Goal: Feedback & Contribution: Submit feedback/report problem

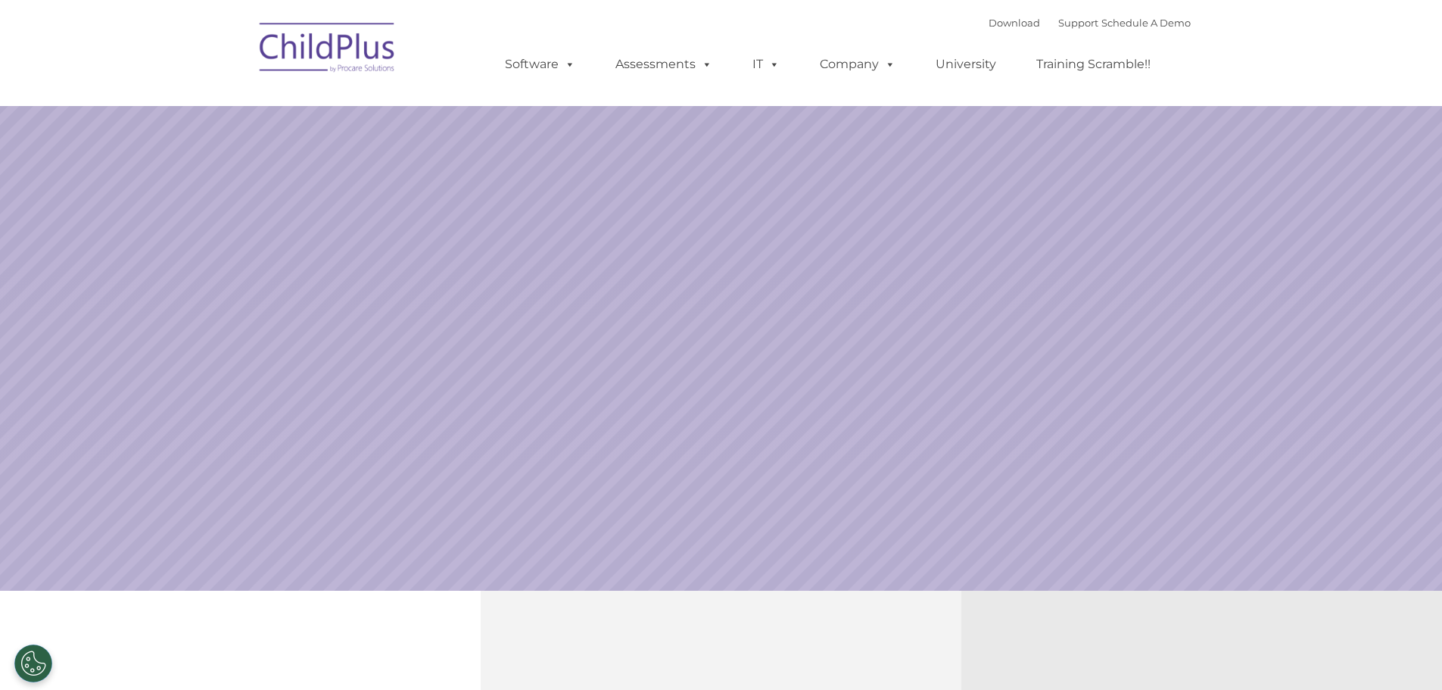
select select "MEDIUM"
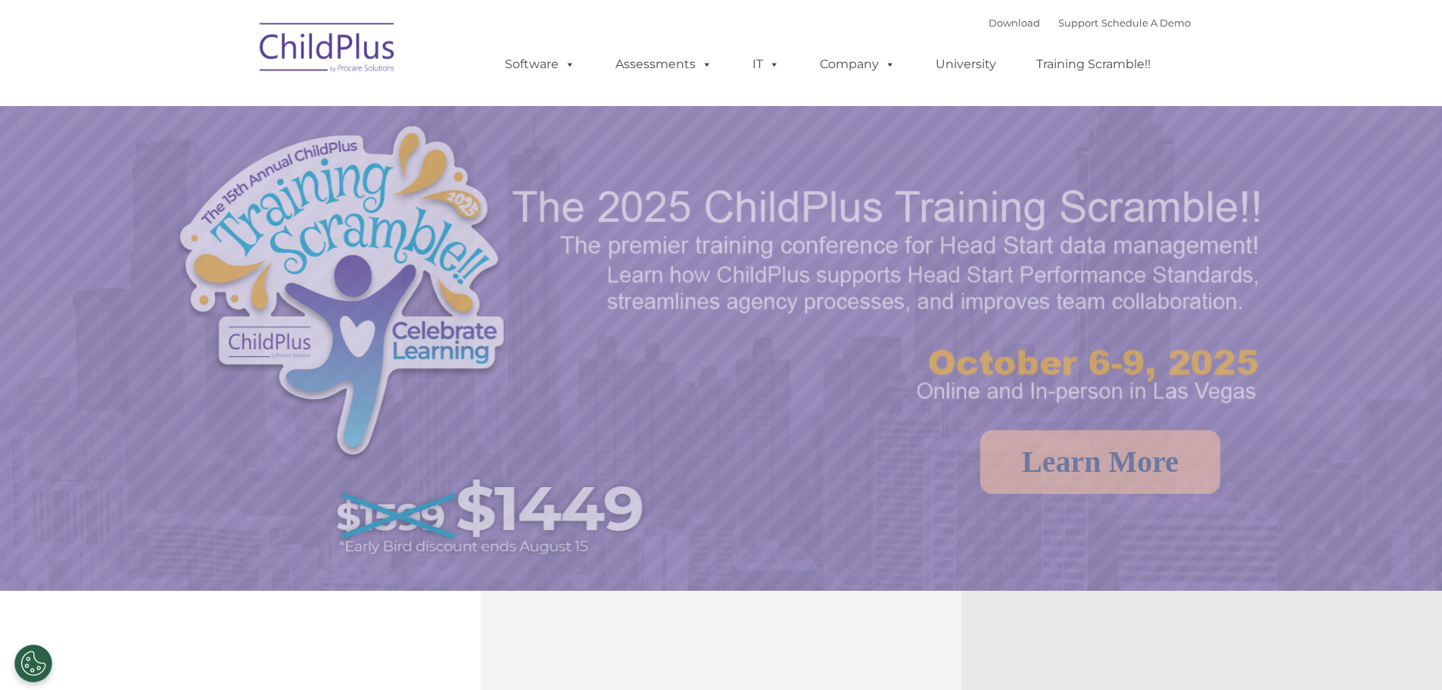
select select "MEDIUM"
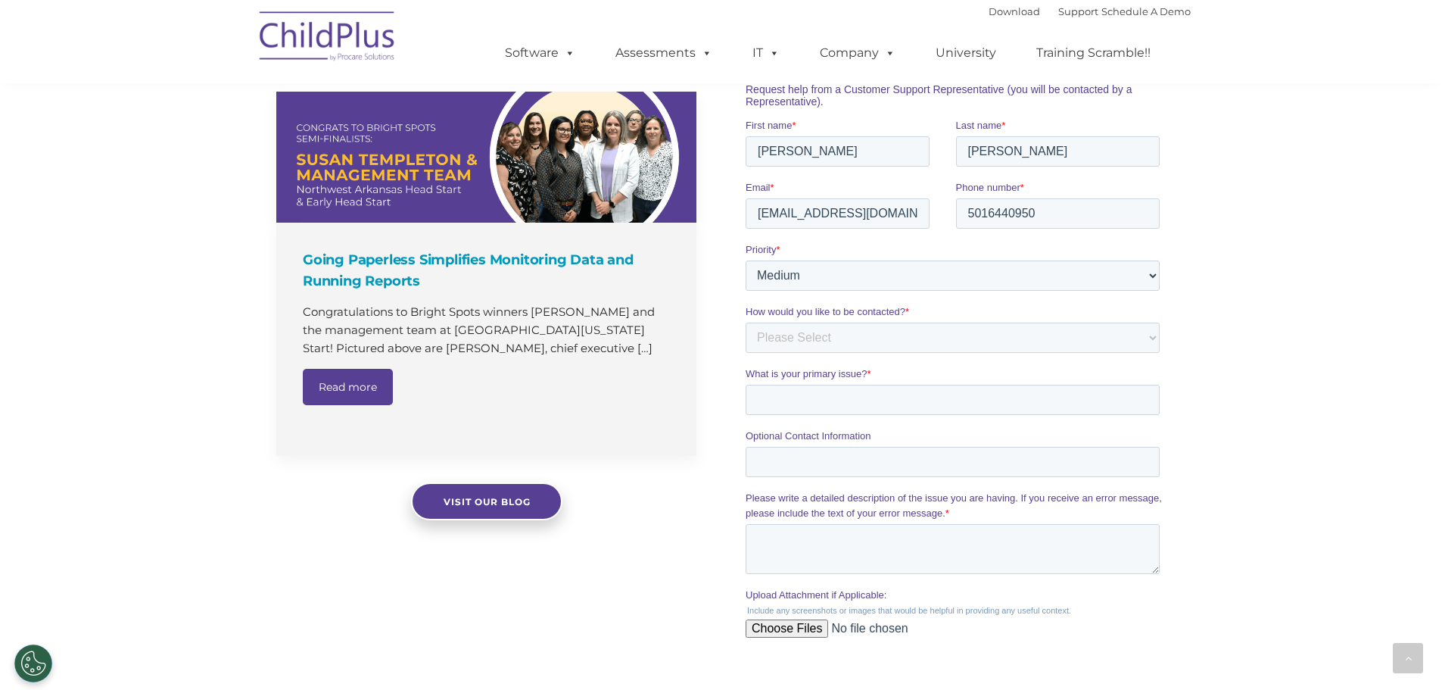
scroll to position [1014, 0]
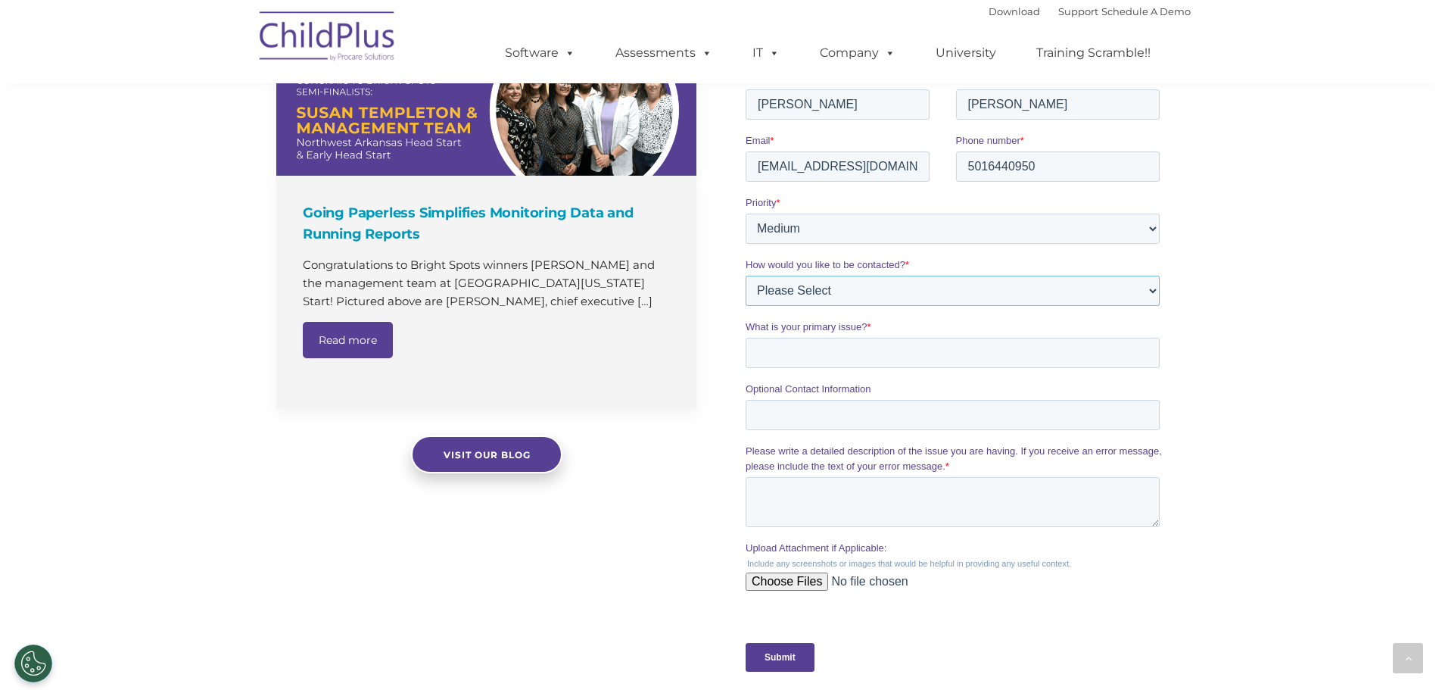
click at [826, 288] on select "Please Select Phone Email" at bounding box center [953, 291] width 414 height 30
select select "Email"
click at [746, 304] on select "Please Select Phone Email" at bounding box center [953, 291] width 414 height 30
click at [795, 358] on input "What is your primary issue? *" at bounding box center [953, 353] width 414 height 30
type input "2301 Report not downloading as .csv in same format as it has in the past."
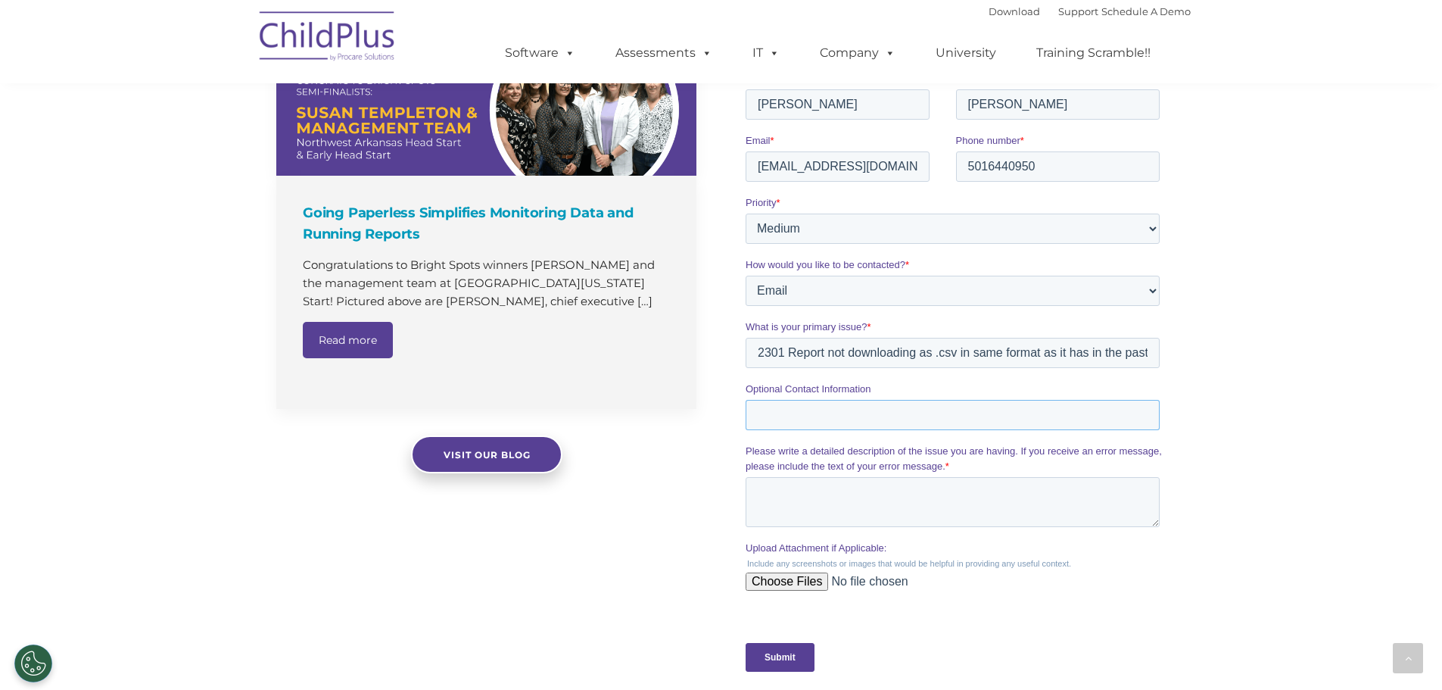
click at [890, 421] on input "Optional Contact Information" at bounding box center [953, 415] width 414 height 30
click at [781, 513] on textarea "Please write a detailed description of the issue you are having. If you receive…" at bounding box center [953, 502] width 414 height 50
type textarea "I'm running report 2301 as a summary and a .csv and the output is different tha…"
click at [769, 582] on input "Upload Attachment if Applicable:" at bounding box center [953, 587] width 414 height 30
click at [789, 583] on input "Upload Attachment if Applicable:" at bounding box center [953, 587] width 414 height 30
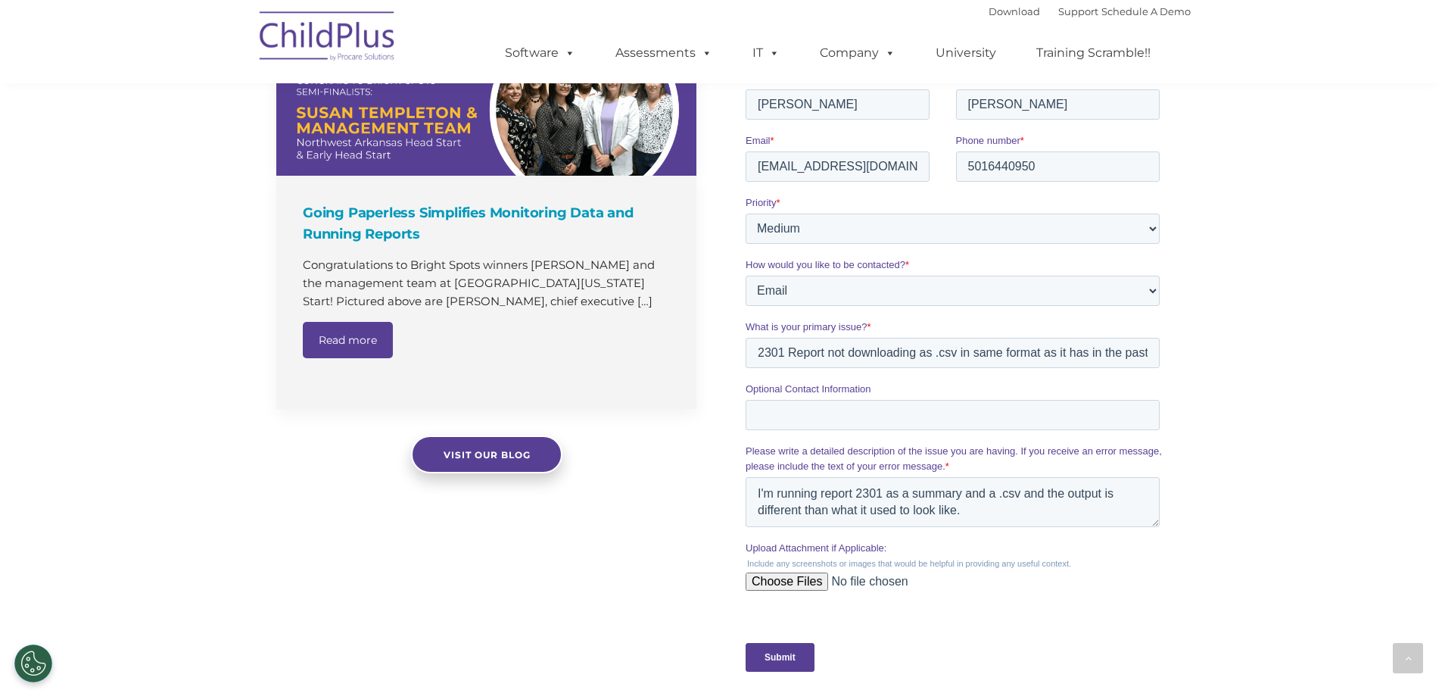
click at [802, 583] on input "Upload Attachment if Applicable:" at bounding box center [953, 587] width 414 height 30
type input "C:\fakepath\2301 Issues.xlsx"
click at [975, 513] on textarea "I'm running report 2301 as a summary and a .csv and the output is different tha…" at bounding box center [953, 502] width 414 height 50
type textarea "I'm running report 2301 as a summary and a .csv and the output is different tha…"
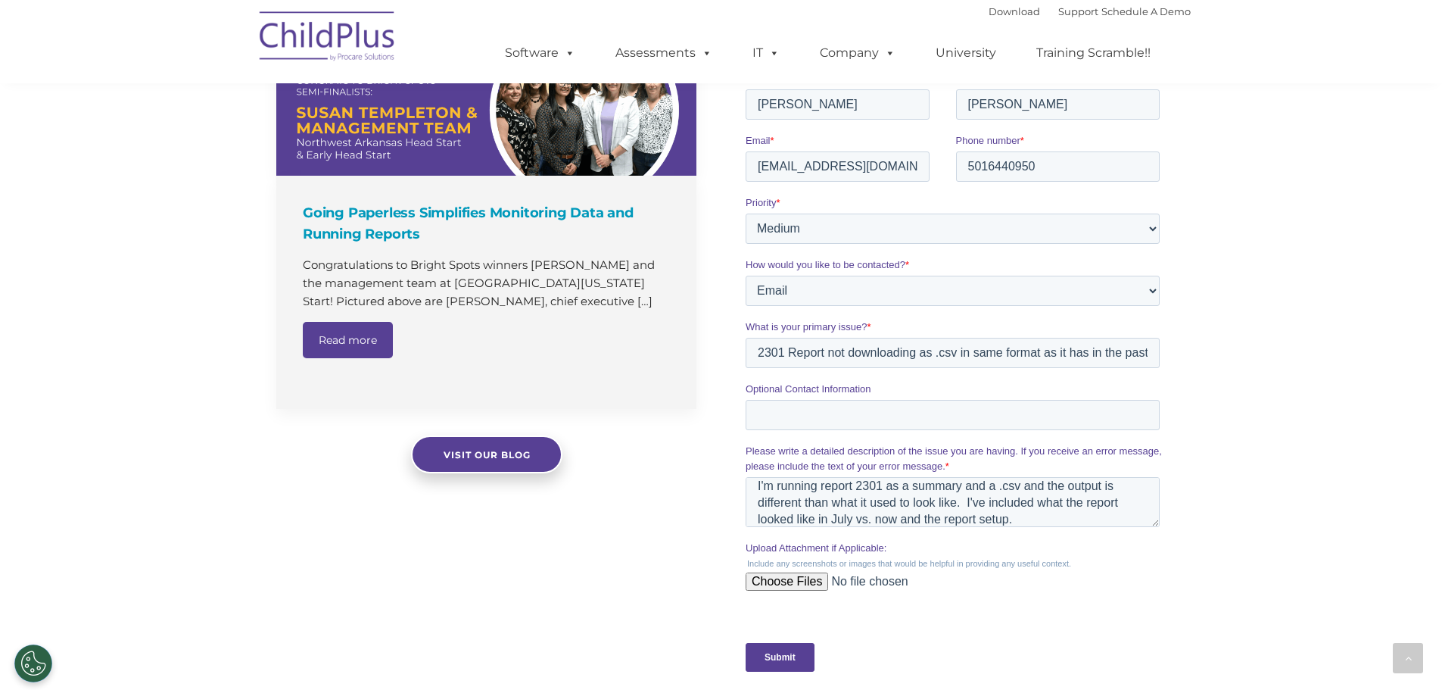
click at [781, 653] on input "Submit" at bounding box center [780, 657] width 69 height 29
